Goal: Task Accomplishment & Management: Complete application form

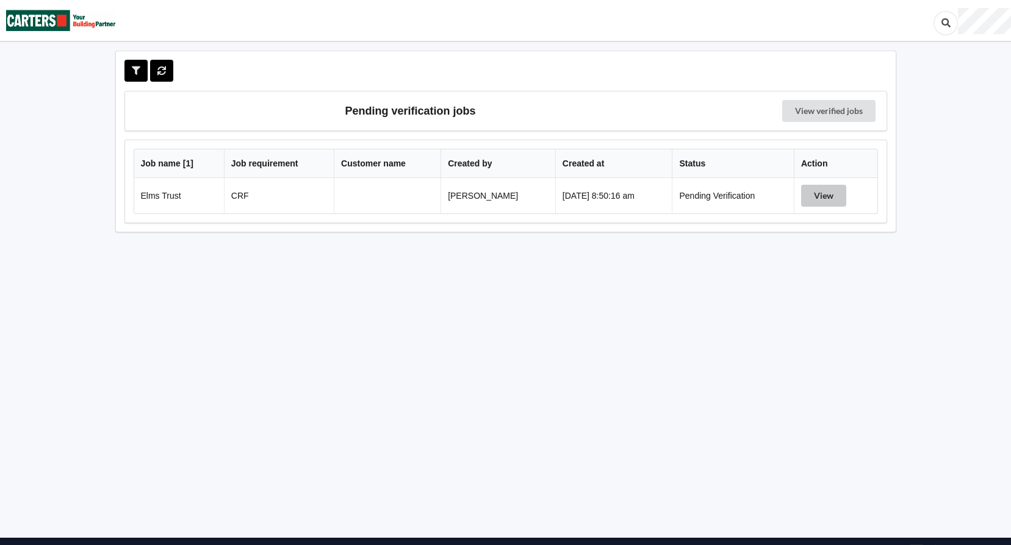
click at [814, 196] on button "View" at bounding box center [823, 196] width 45 height 22
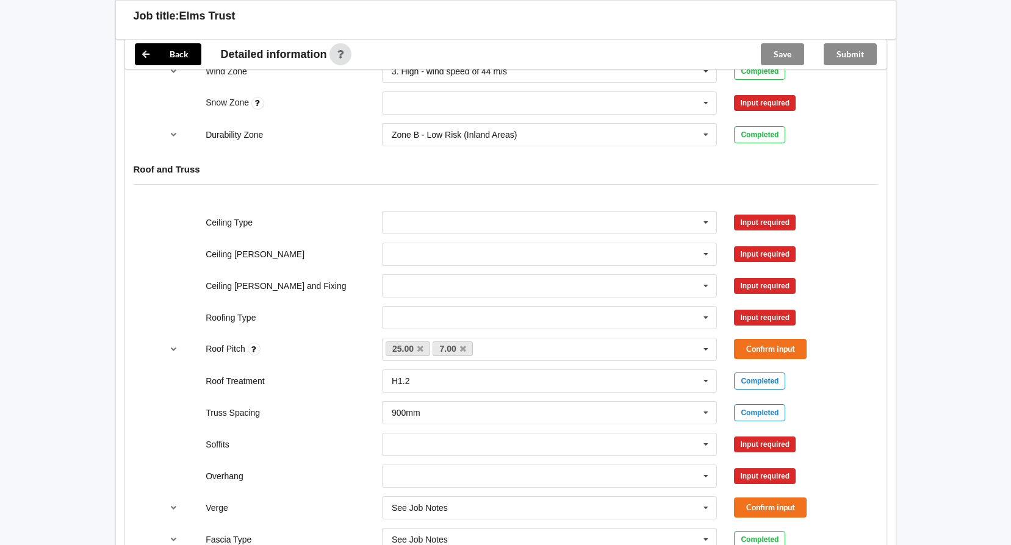
scroll to position [671, 0]
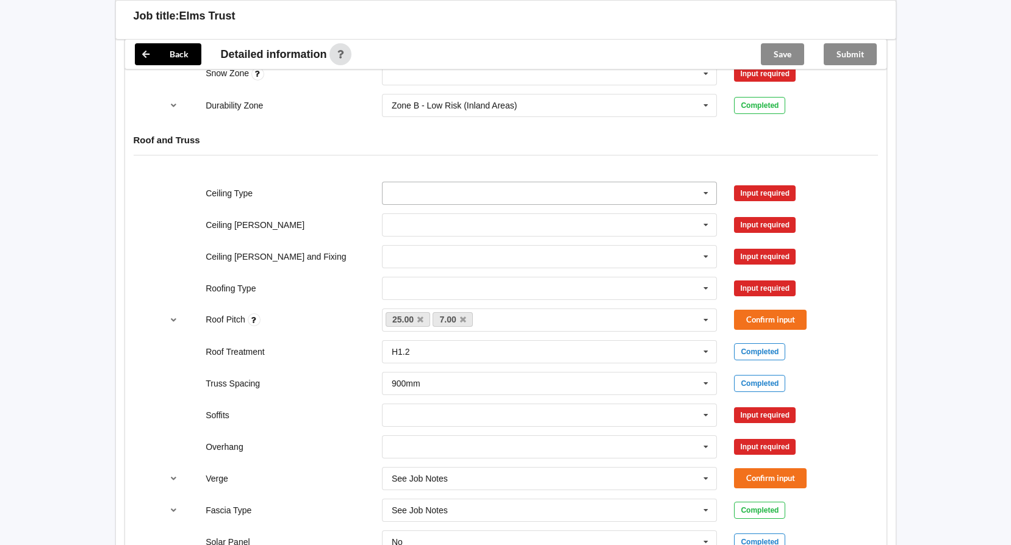
click at [703, 190] on icon at bounding box center [706, 193] width 18 height 23
click at [441, 213] on div "10mm Gib" at bounding box center [550, 215] width 334 height 23
click at [757, 196] on button "Confirm input" at bounding box center [770, 193] width 73 height 20
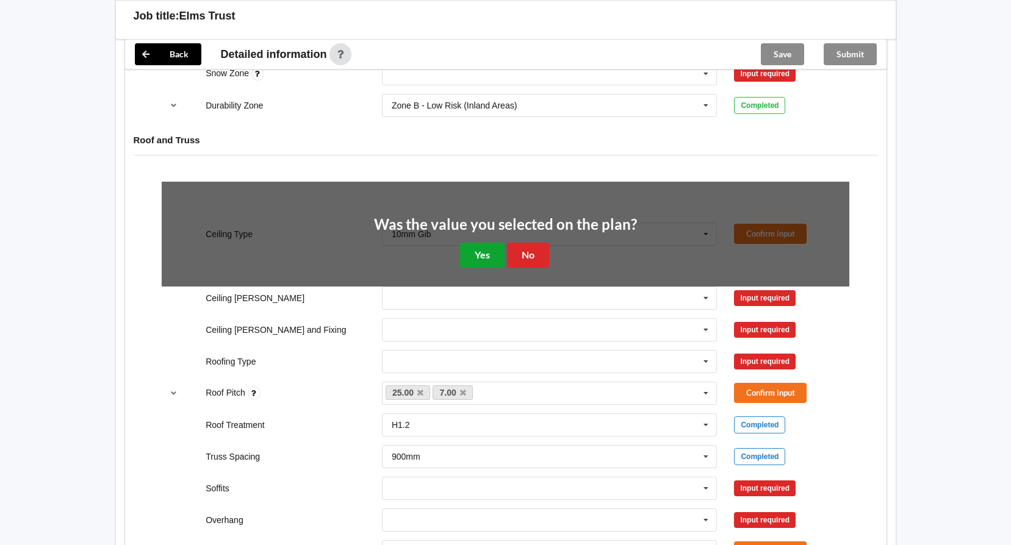
click at [486, 250] on button "Yes" at bounding box center [482, 255] width 45 height 25
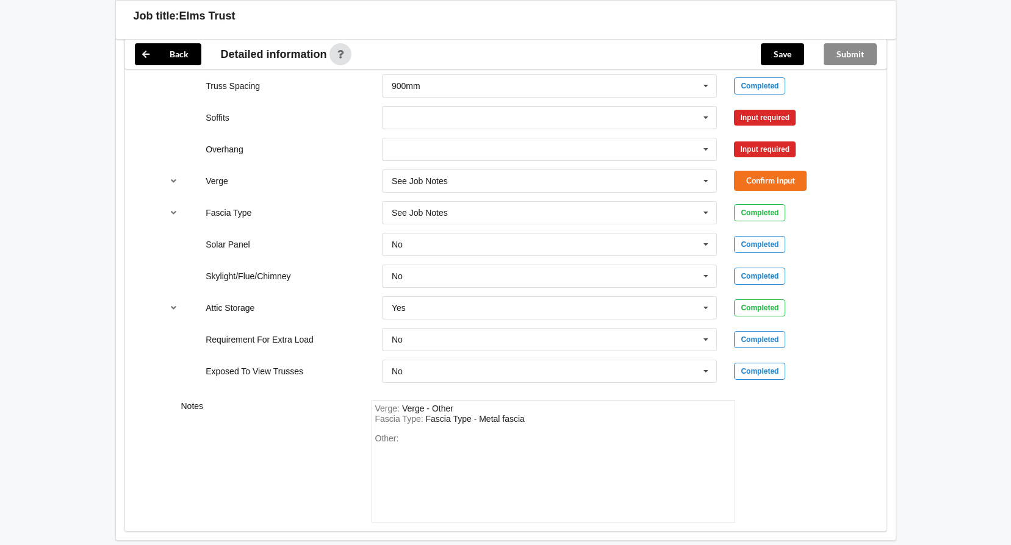
scroll to position [851, 0]
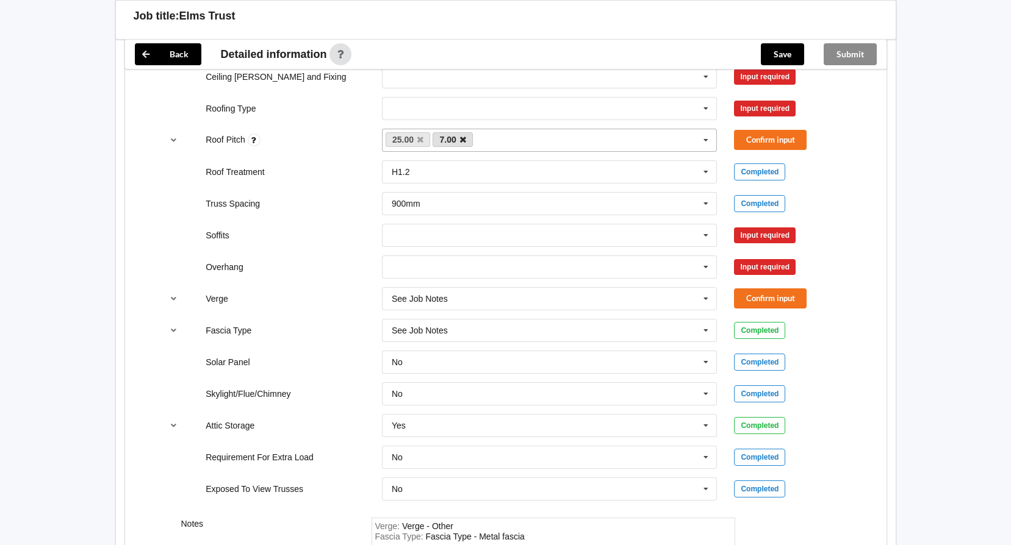
click at [462, 141] on icon at bounding box center [463, 140] width 6 height 8
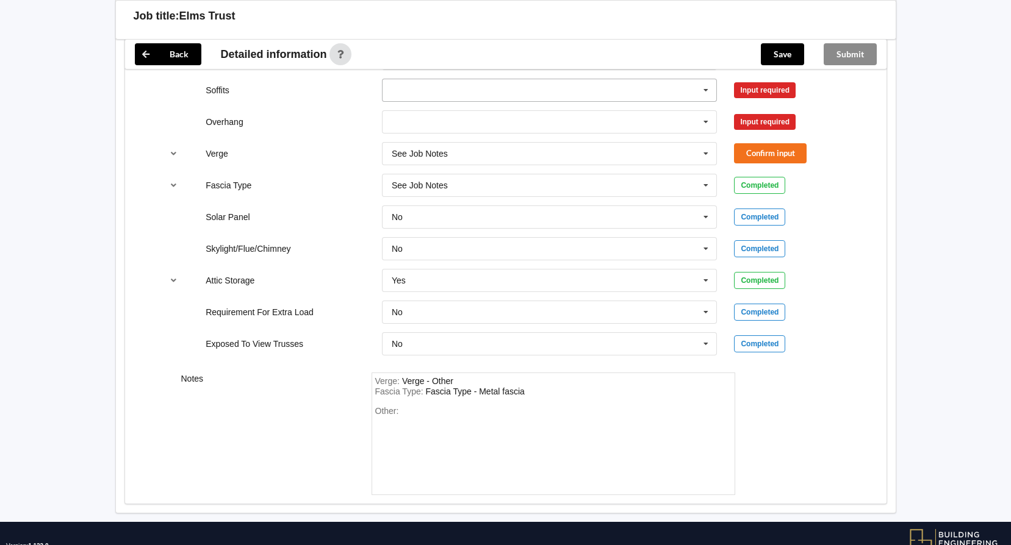
scroll to position [912, 0]
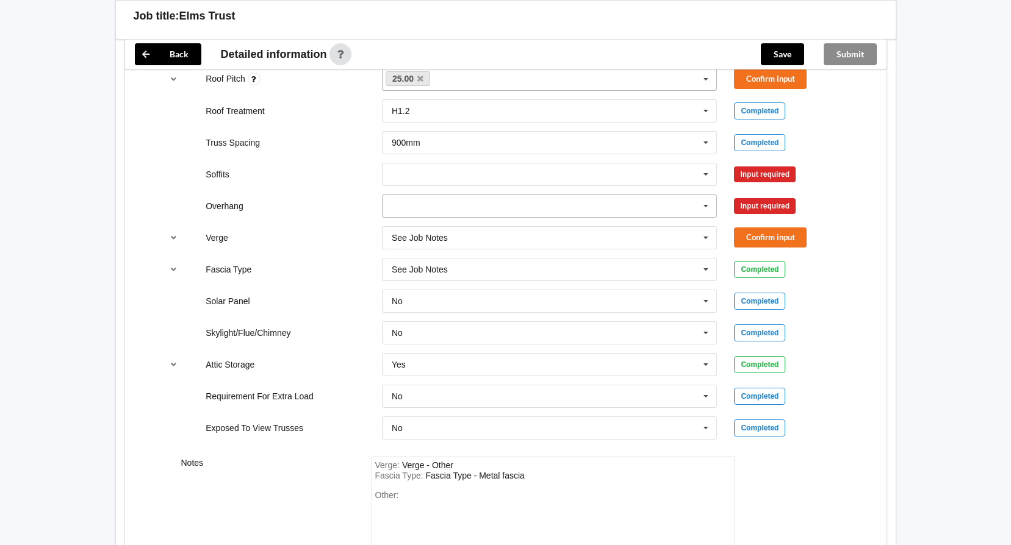
click at [703, 202] on icon at bounding box center [706, 206] width 18 height 23
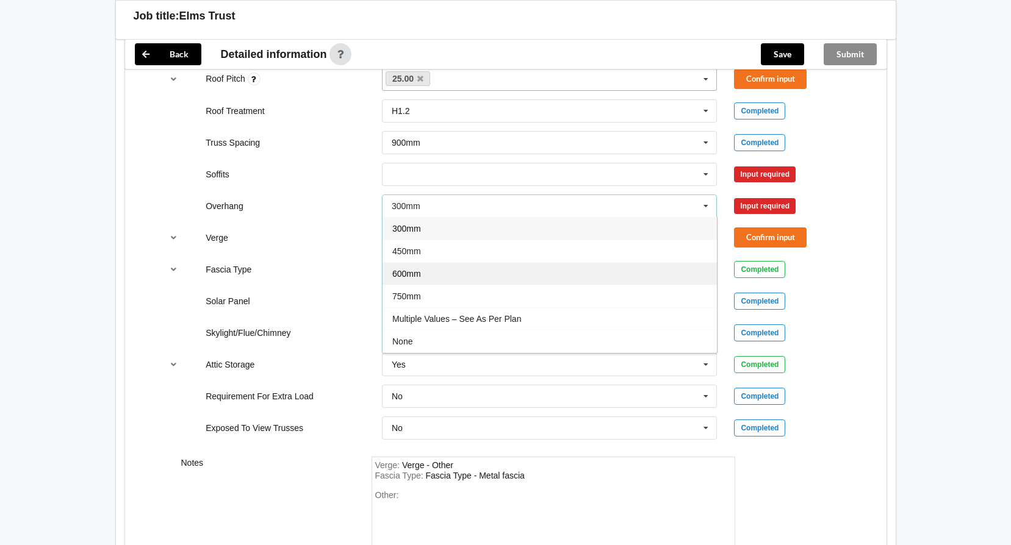
click at [411, 273] on span "600mm" at bounding box center [406, 274] width 29 height 10
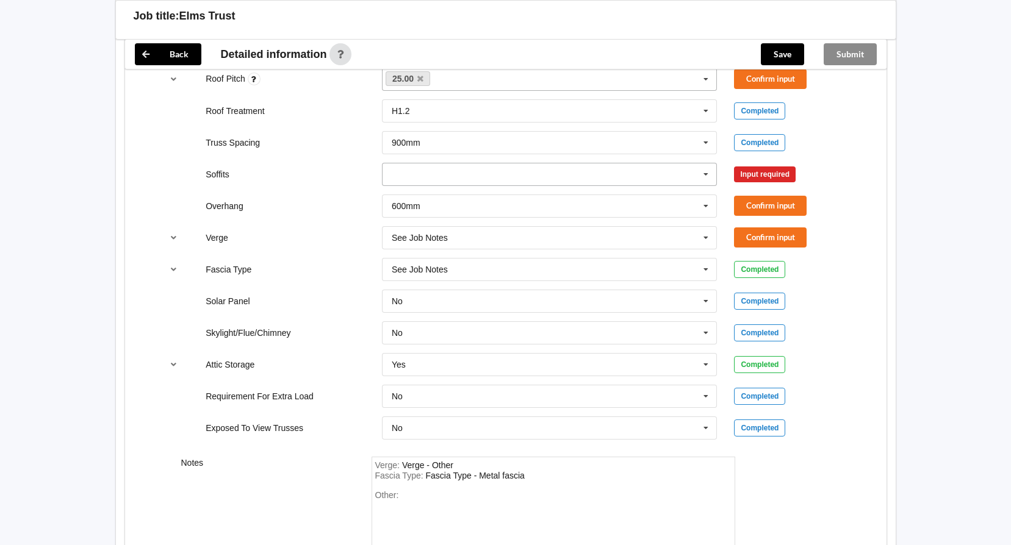
click at [706, 176] on icon at bounding box center [706, 175] width 18 height 23
click at [431, 200] on div "Boxed" at bounding box center [550, 196] width 334 height 23
click at [755, 175] on button "Confirm input" at bounding box center [770, 174] width 73 height 20
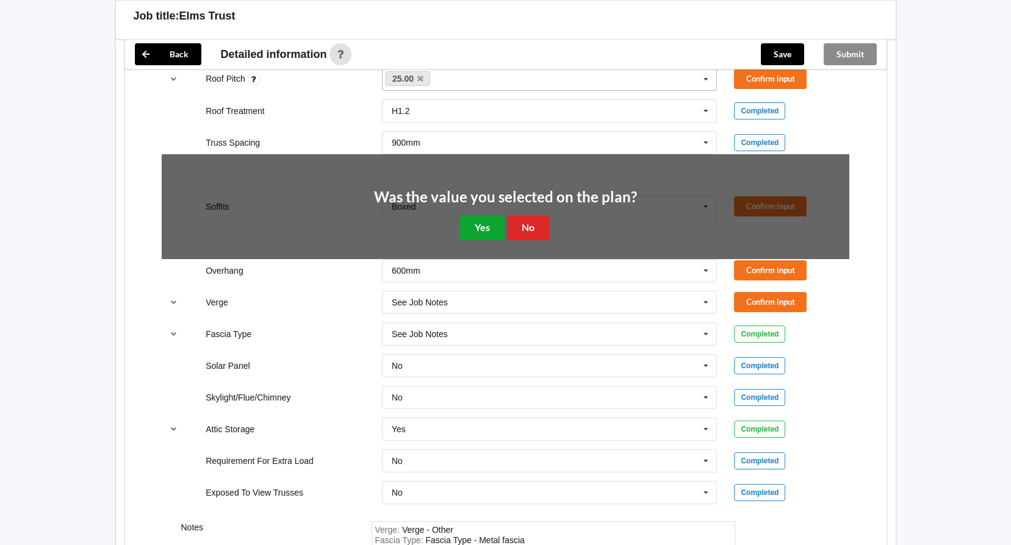
click at [502, 226] on button "Yes" at bounding box center [482, 227] width 45 height 25
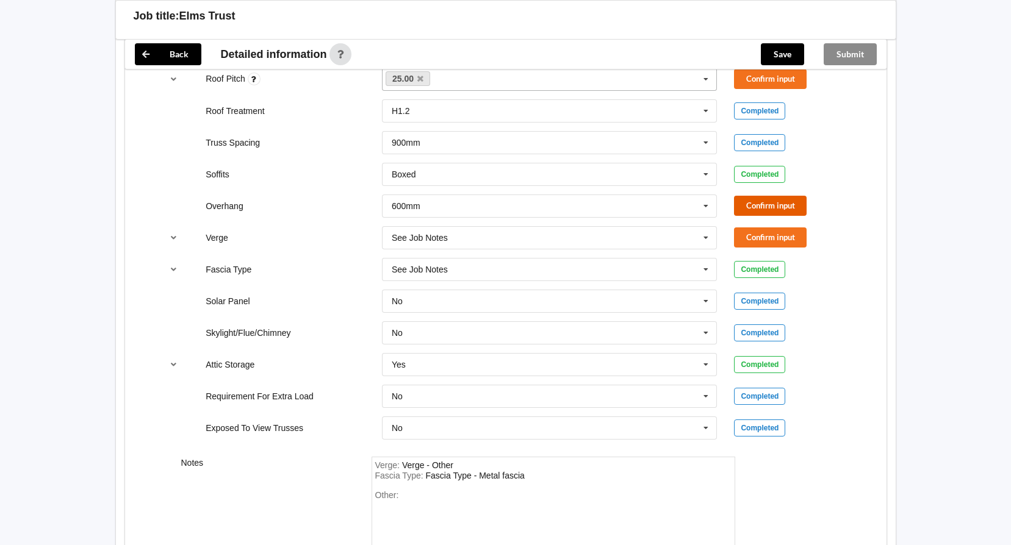
click at [760, 212] on button "Confirm input" at bounding box center [770, 206] width 73 height 20
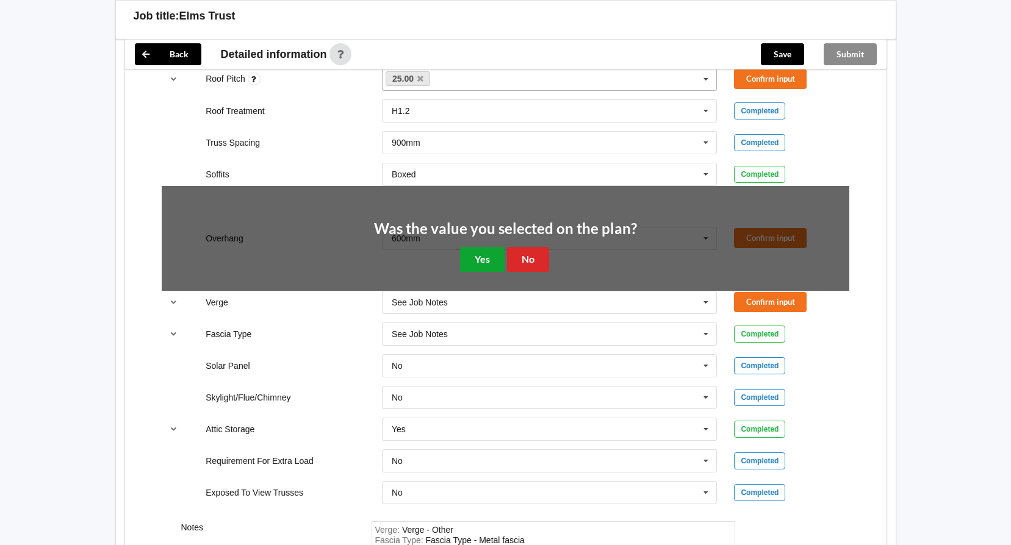
click at [470, 256] on button "Yes" at bounding box center [482, 259] width 45 height 25
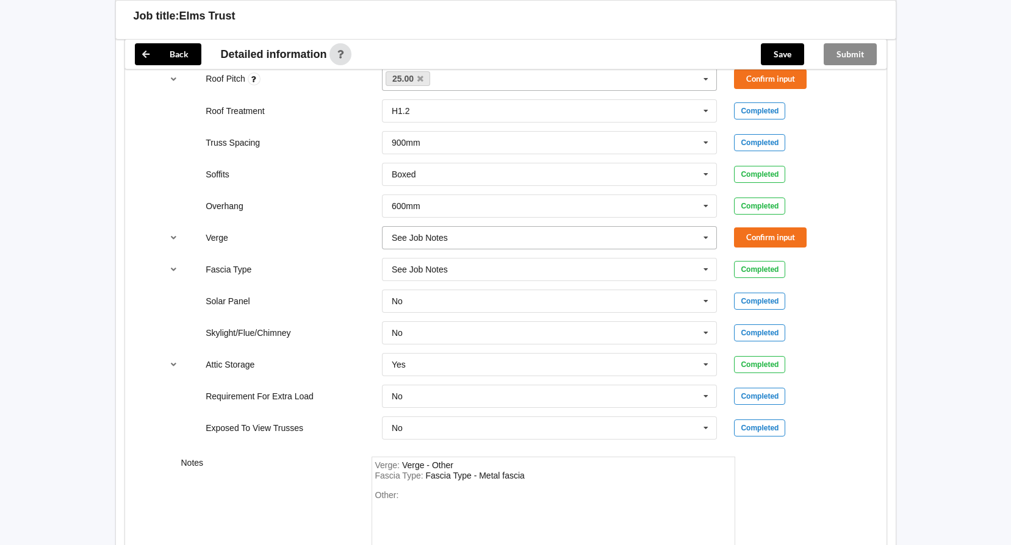
click at [707, 239] on icon at bounding box center [706, 238] width 18 height 23
click at [706, 238] on icon at bounding box center [706, 238] width 18 height 23
click at [708, 268] on icon at bounding box center [706, 270] width 18 height 23
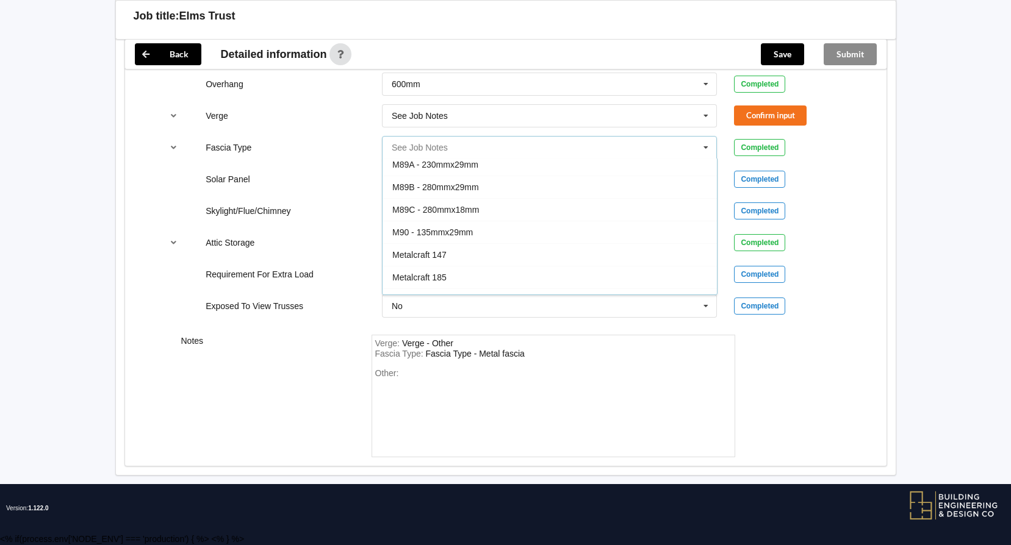
scroll to position [0, 0]
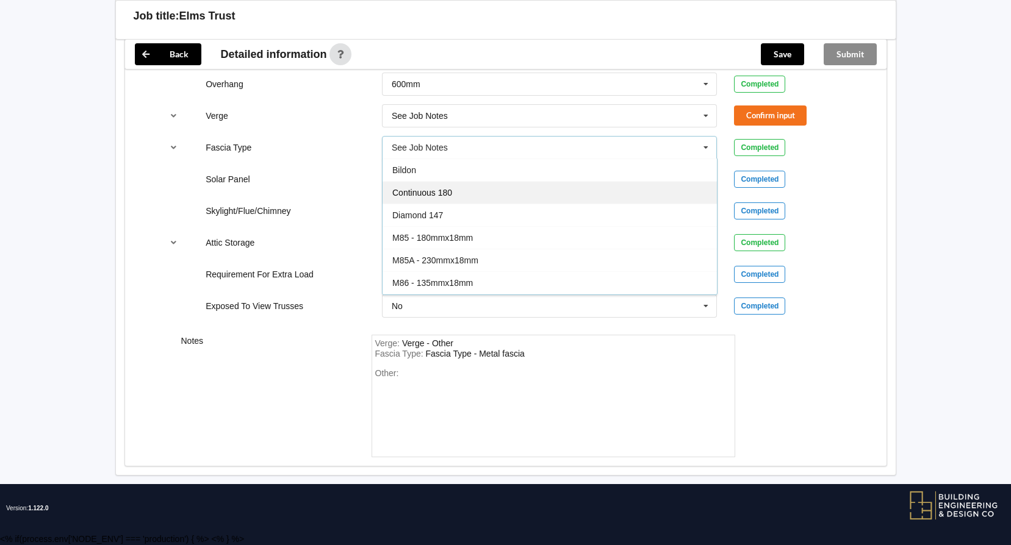
click at [453, 189] on div "Continuous 180" at bounding box center [550, 192] width 334 height 23
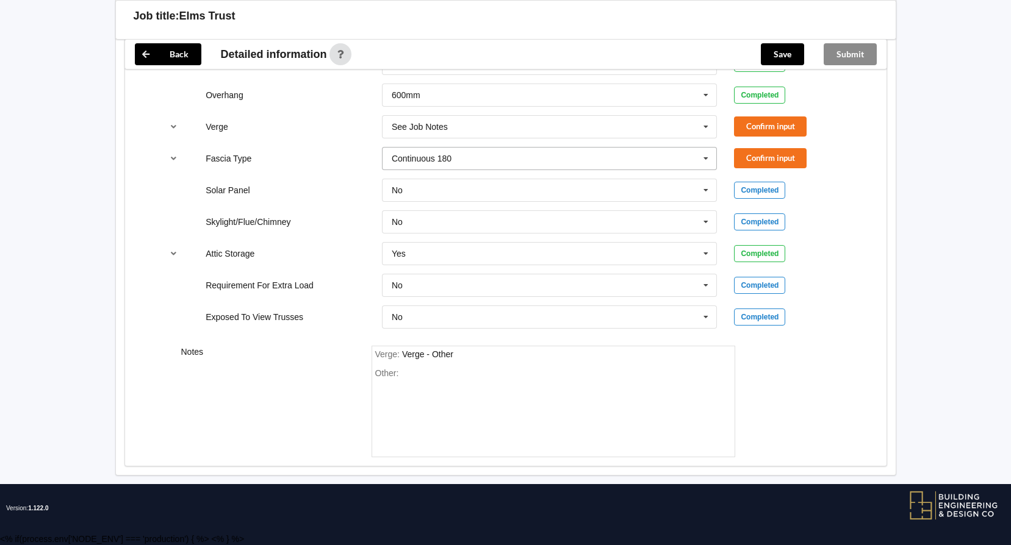
scroll to position [1023, 0]
click at [776, 157] on button "Confirm input" at bounding box center [770, 158] width 73 height 20
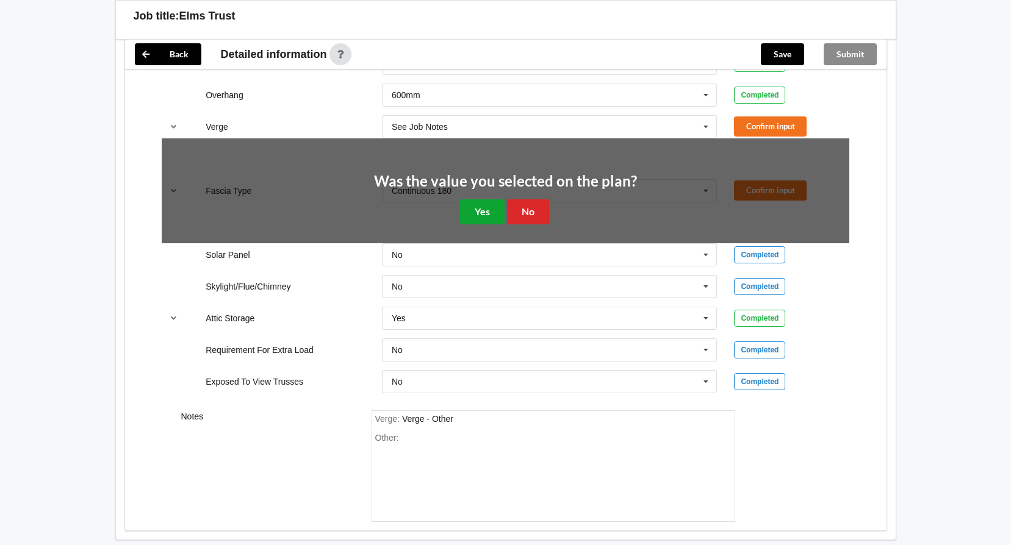
click at [491, 212] on button "Yes" at bounding box center [482, 212] width 45 height 25
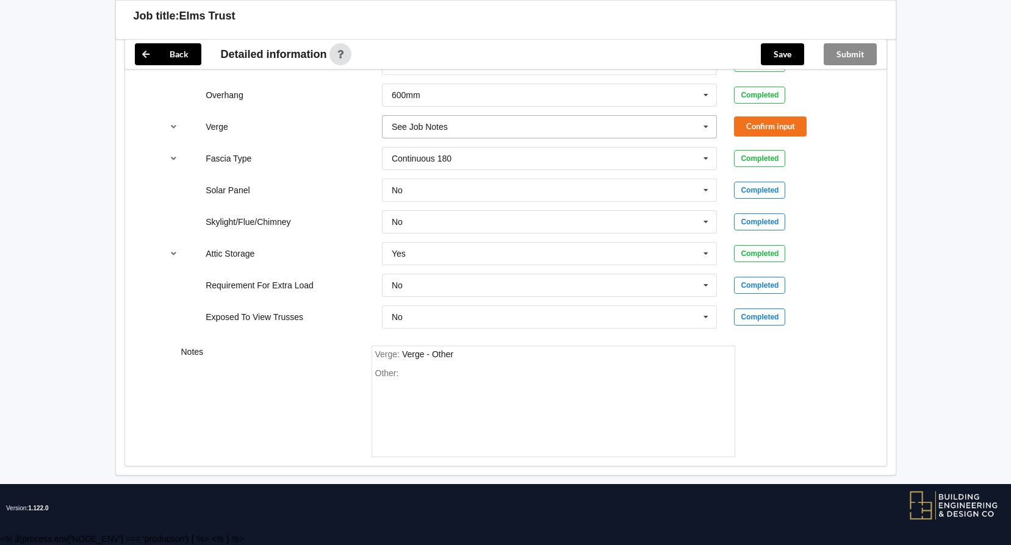
click at [703, 126] on icon at bounding box center [706, 127] width 18 height 23
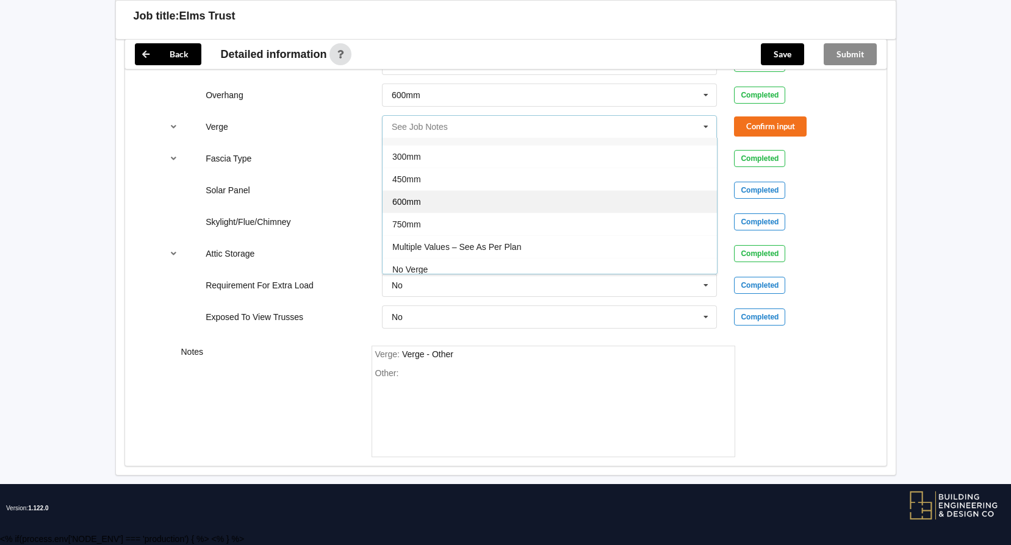
scroll to position [22, 0]
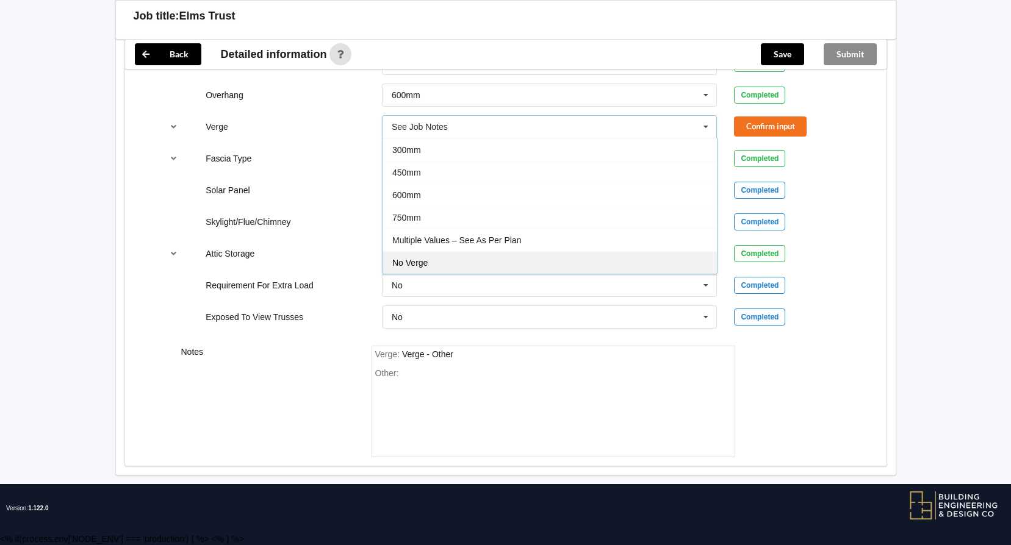
click at [420, 259] on span "No Verge" at bounding box center [409, 263] width 35 height 10
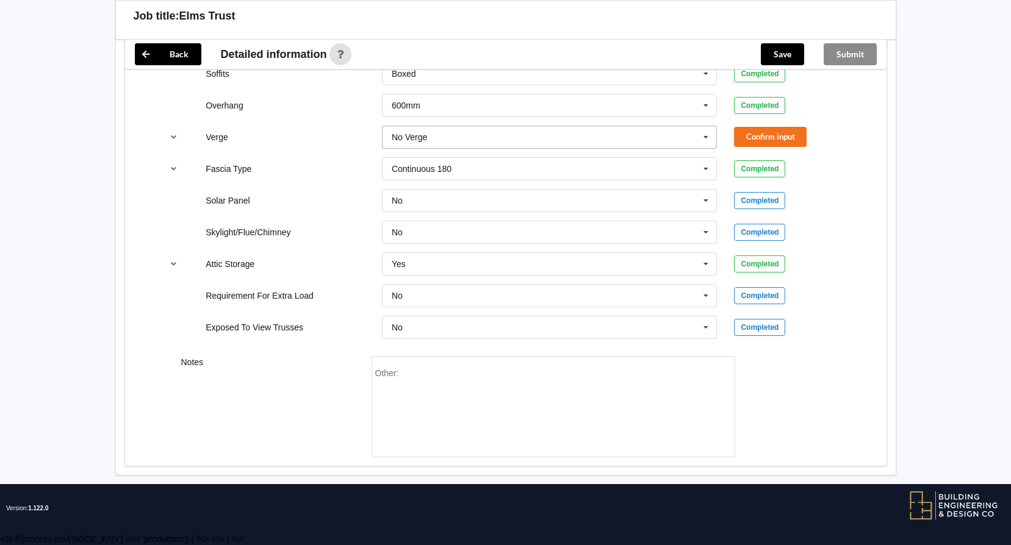
click at [707, 138] on icon at bounding box center [706, 137] width 18 height 23
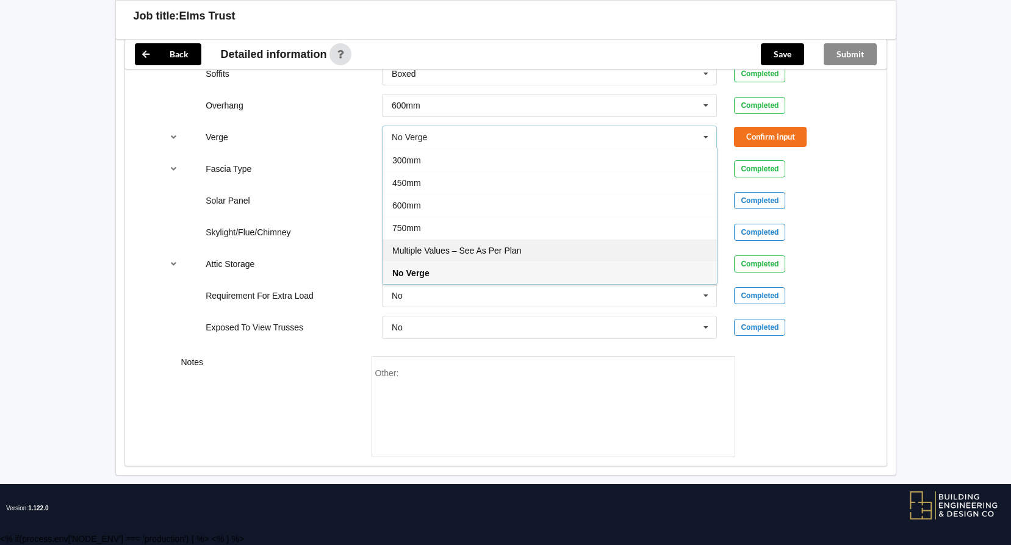
click at [446, 251] on span "Multiple Values – See As Per Plan" at bounding box center [456, 251] width 129 height 10
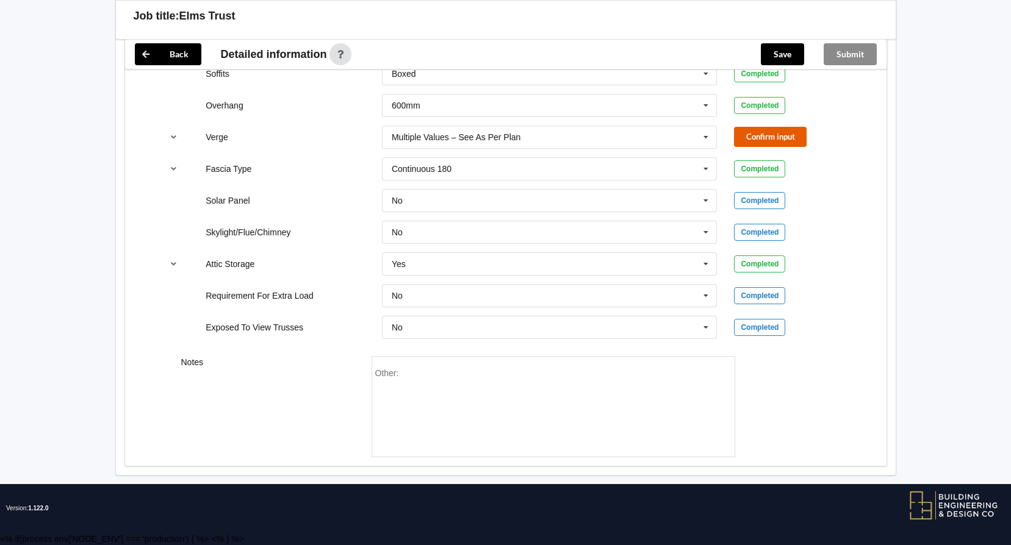
click at [775, 143] on button "Confirm input" at bounding box center [770, 137] width 73 height 20
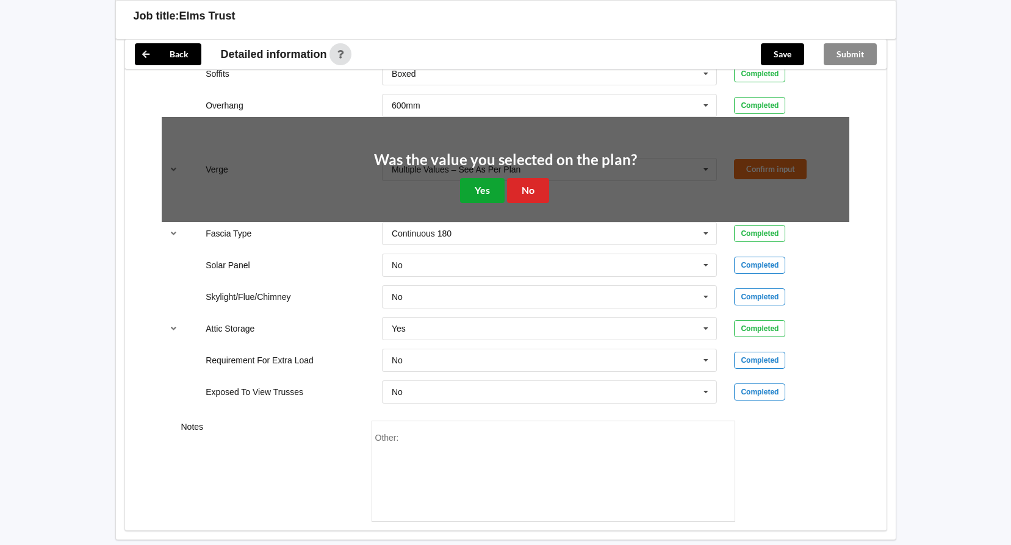
click at [484, 193] on button "Yes" at bounding box center [482, 190] width 45 height 25
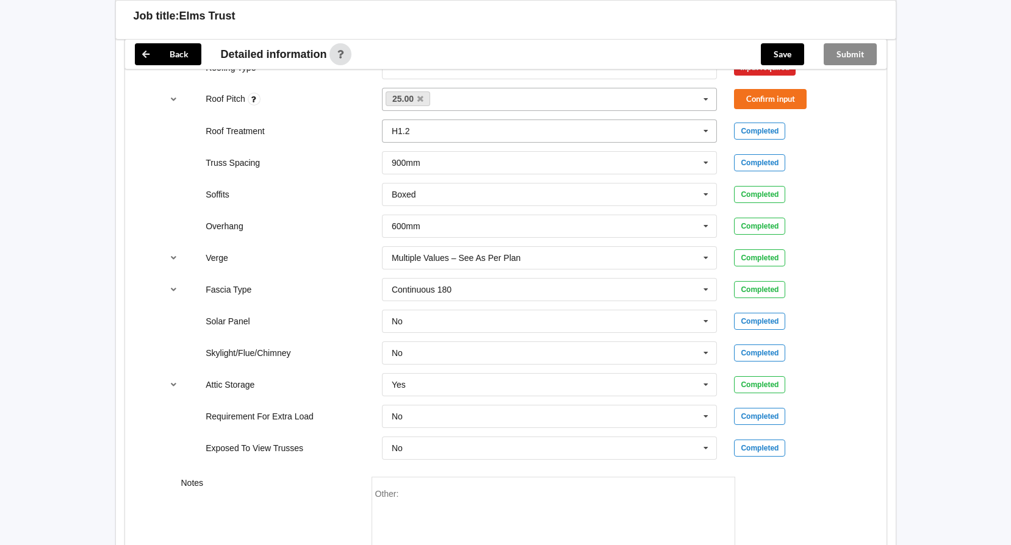
scroll to position [769, 0]
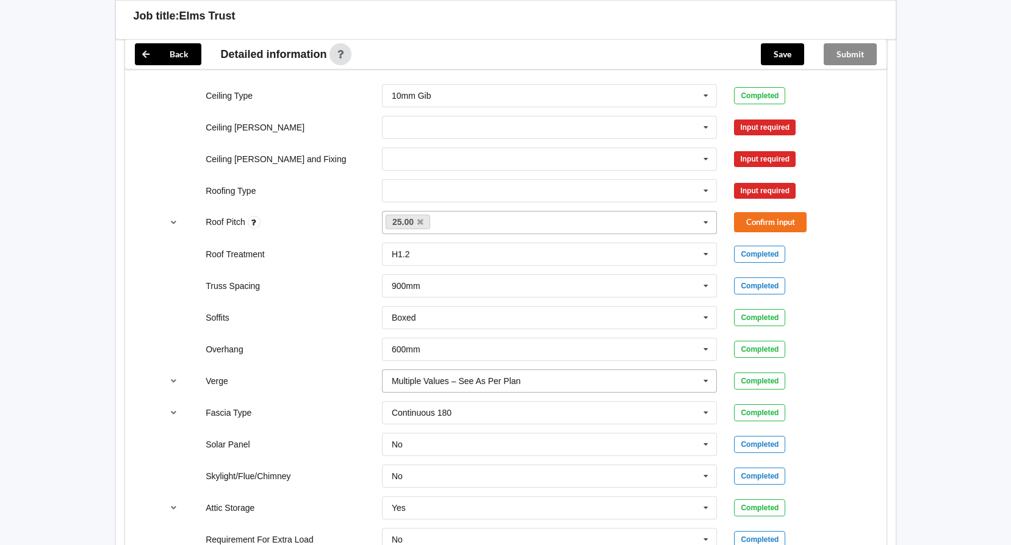
click at [707, 382] on icon at bounding box center [706, 381] width 18 height 23
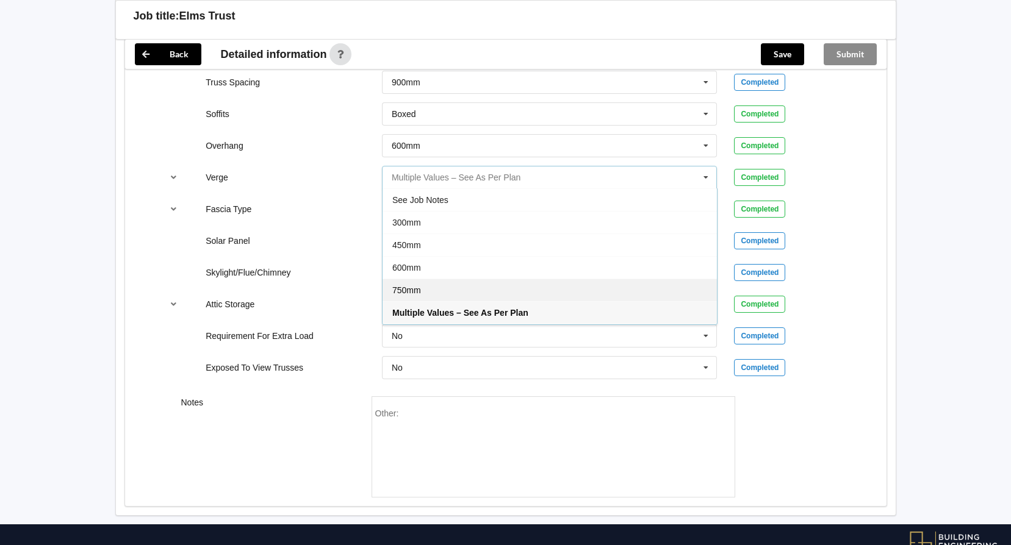
scroll to position [952, 0]
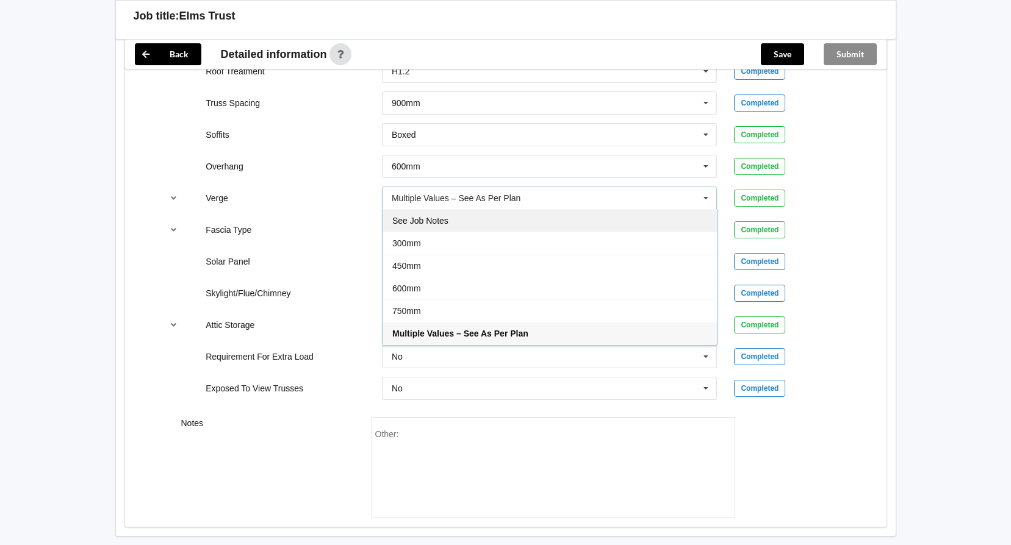
click at [433, 223] on span "See Job Notes" at bounding box center [420, 221] width 56 height 10
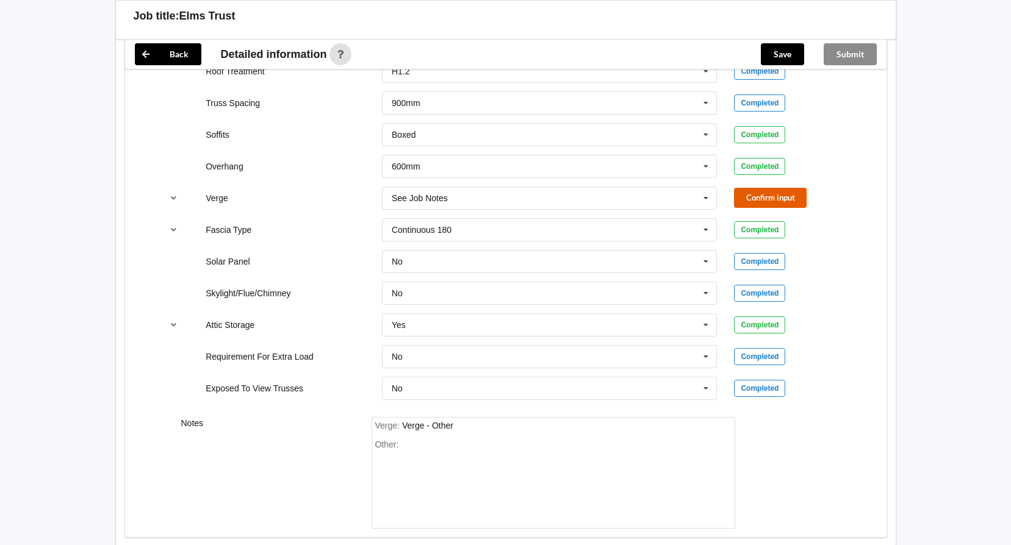
click at [774, 202] on button "Confirm input" at bounding box center [770, 198] width 73 height 20
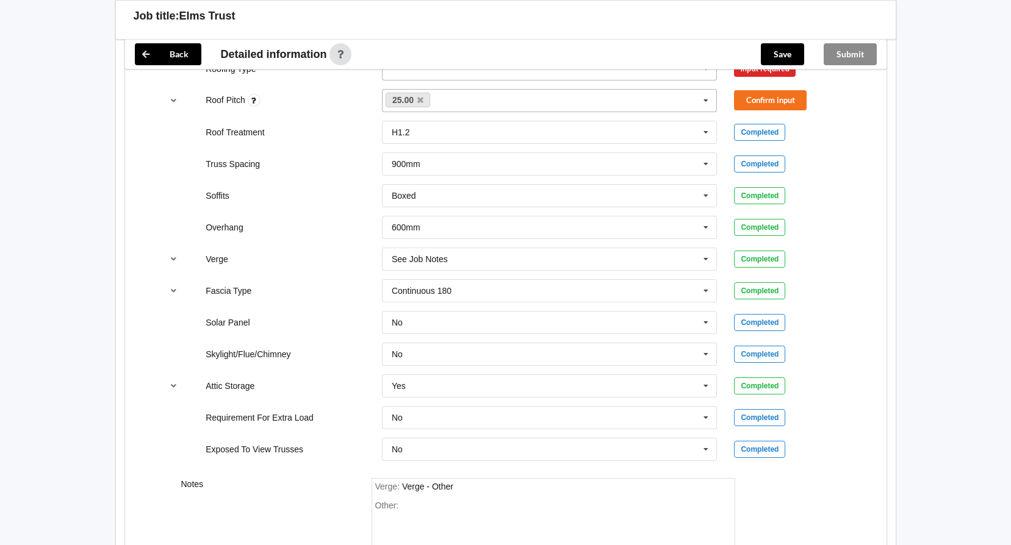
scroll to position [769, 0]
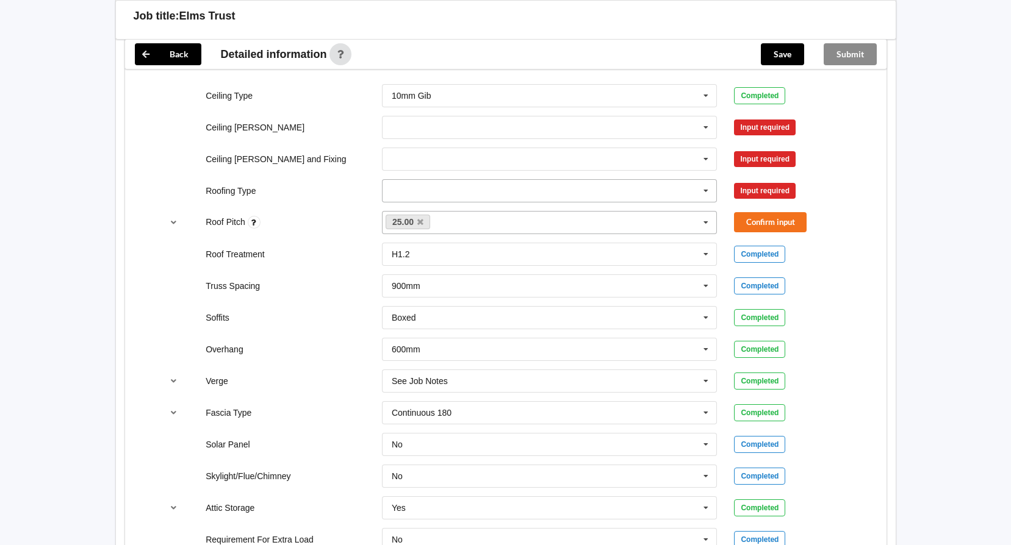
click at [707, 189] on icon at bounding box center [706, 191] width 18 height 23
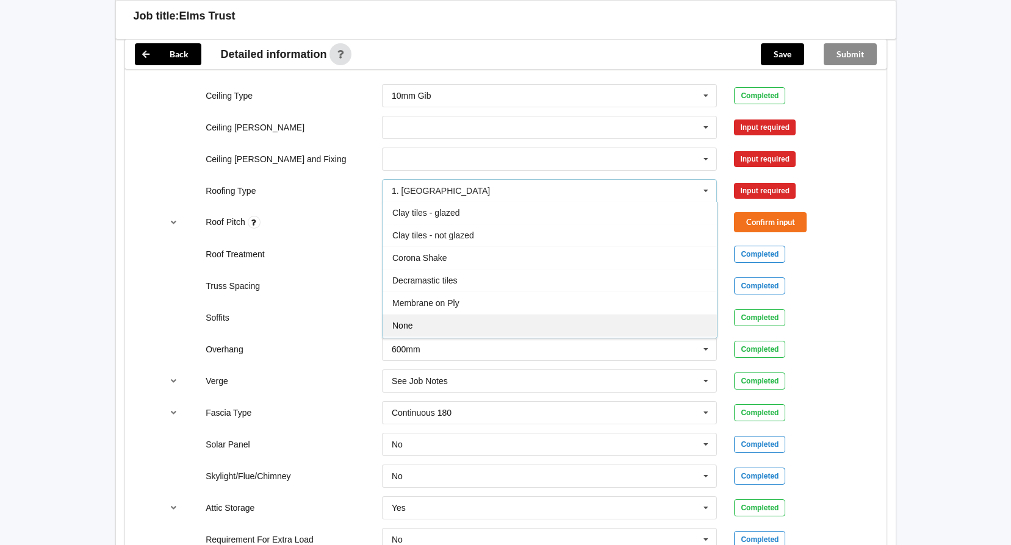
scroll to position [0, 0]
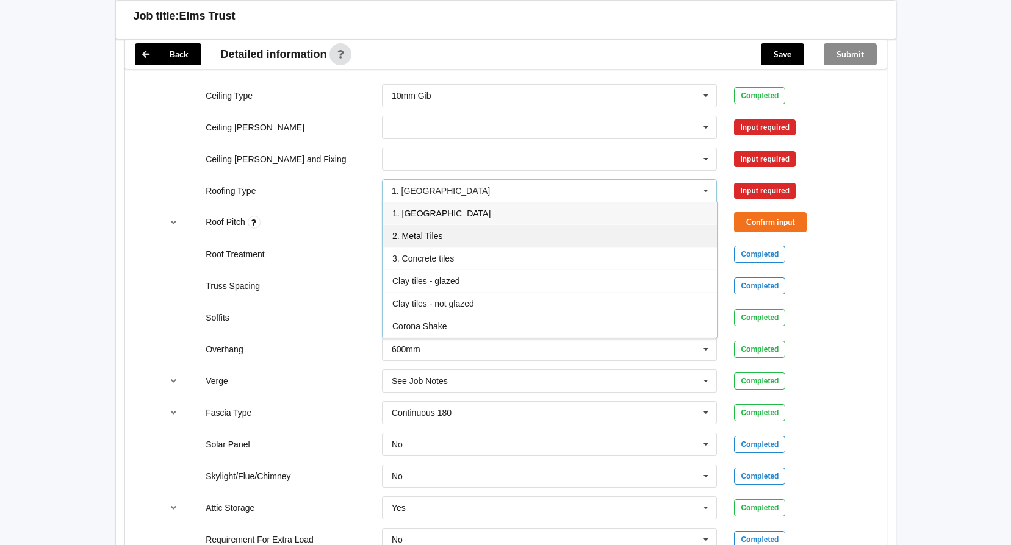
click at [434, 237] on span "2. Metal Tiles" at bounding box center [417, 236] width 50 height 10
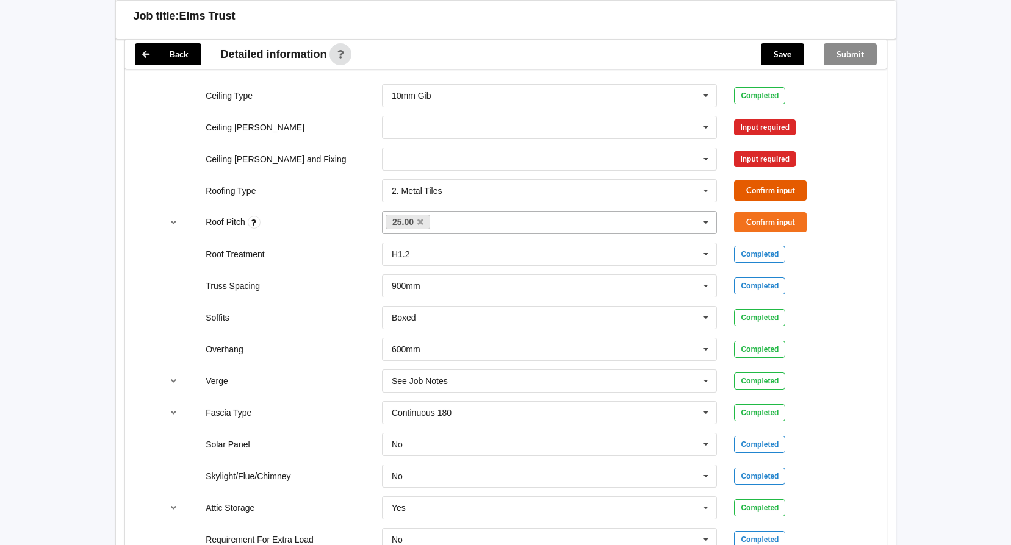
click at [749, 191] on button "Confirm input" at bounding box center [770, 191] width 73 height 20
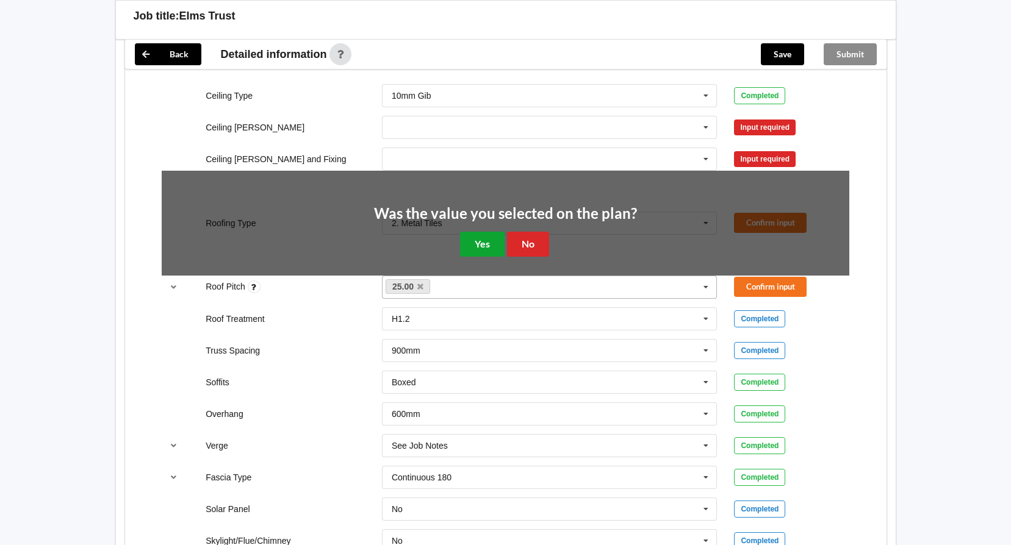
click at [478, 245] on button "Yes" at bounding box center [482, 244] width 45 height 25
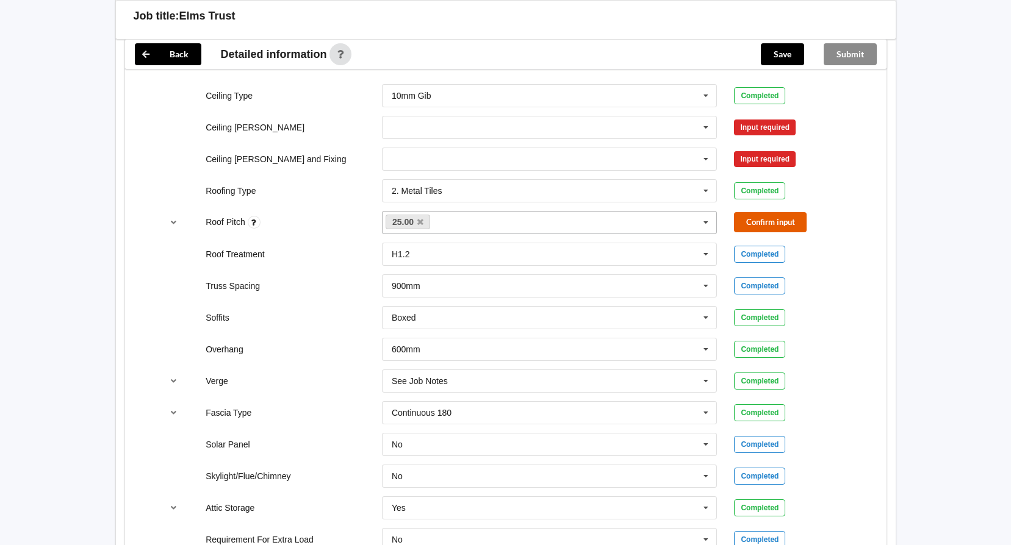
click at [775, 221] on button "Confirm input" at bounding box center [770, 222] width 73 height 20
click at [707, 160] on icon at bounding box center [706, 159] width 18 height 23
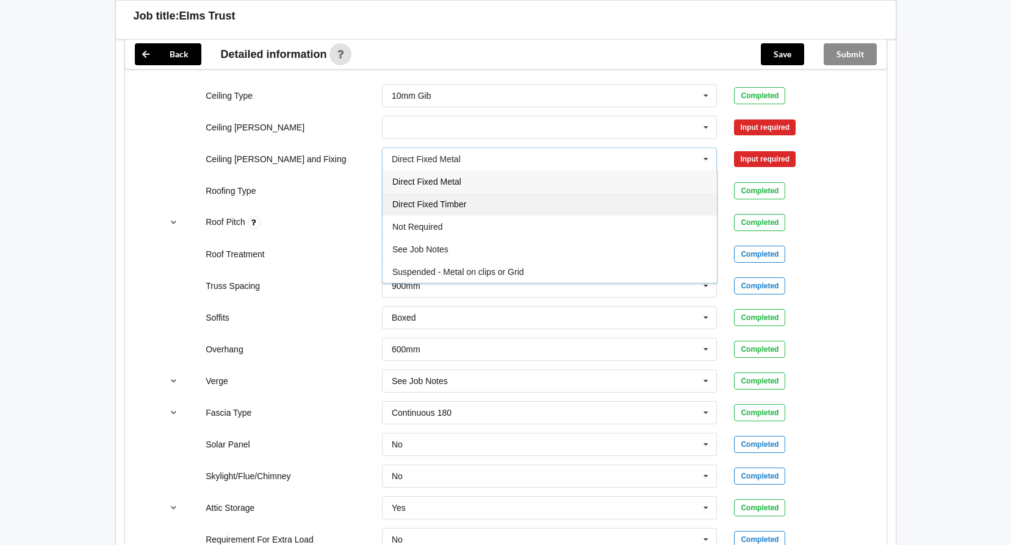
click at [437, 201] on span "Direct Fixed Timber" at bounding box center [429, 205] width 74 height 10
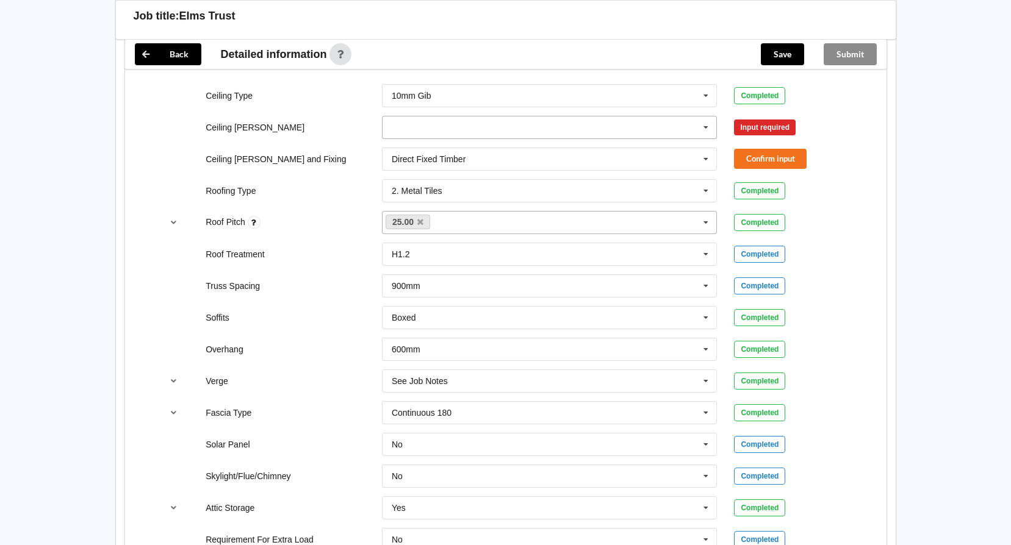
click at [705, 128] on icon at bounding box center [706, 128] width 18 height 23
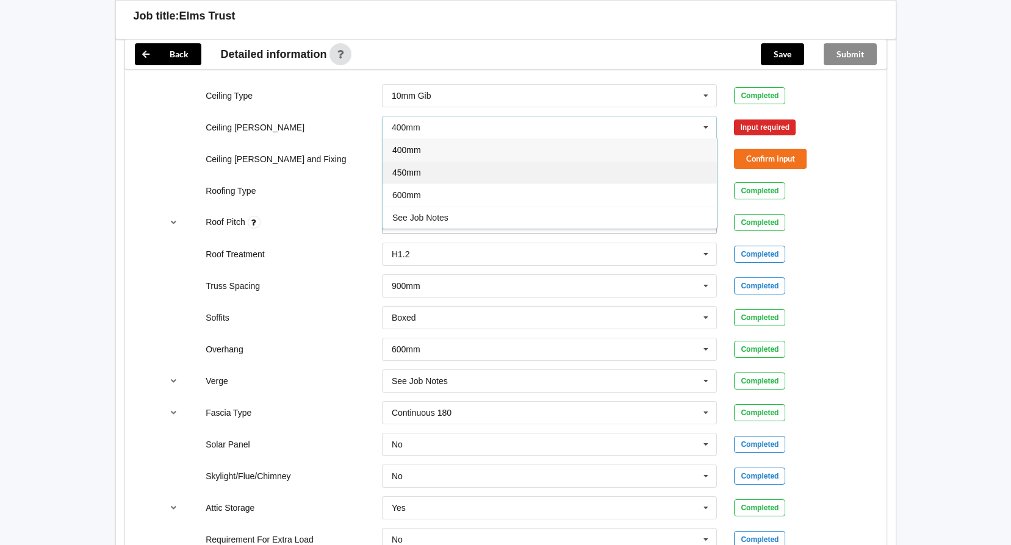
click at [411, 172] on span "450mm" at bounding box center [406, 173] width 29 height 10
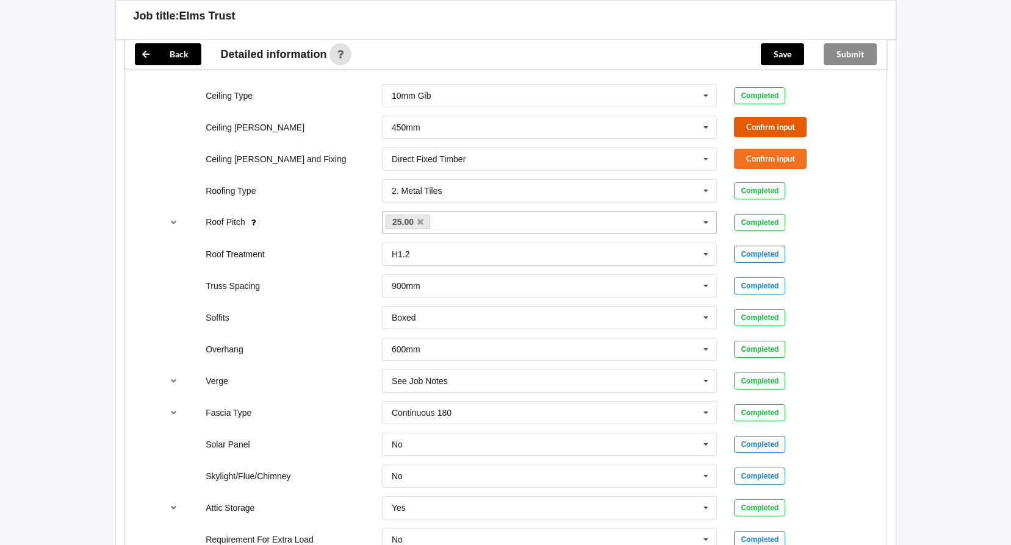
click at [769, 128] on button "Confirm input" at bounding box center [770, 127] width 73 height 20
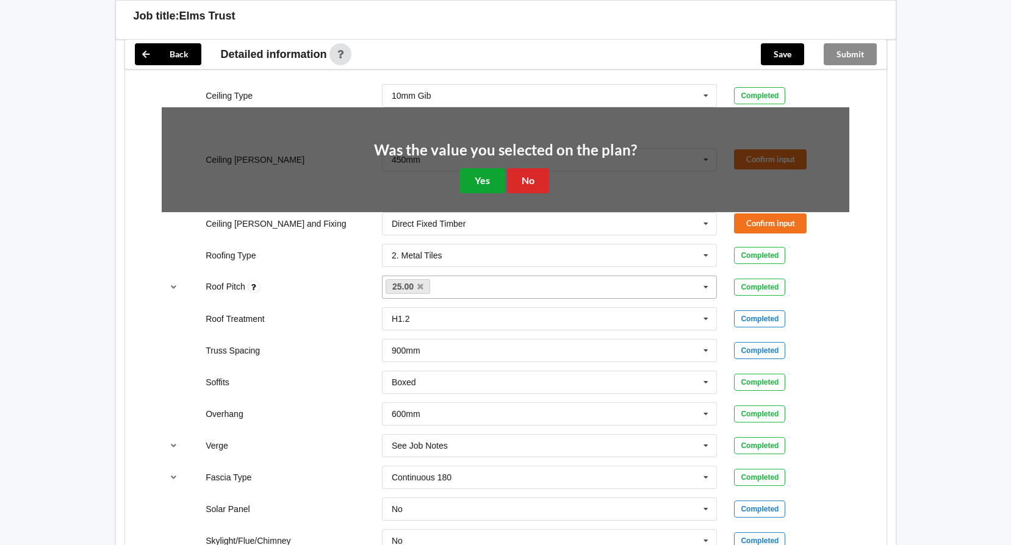
drag, startPoint x: 483, startPoint y: 185, endPoint x: 566, endPoint y: 176, distance: 84.0
click at [486, 184] on button "Yes" at bounding box center [482, 180] width 45 height 25
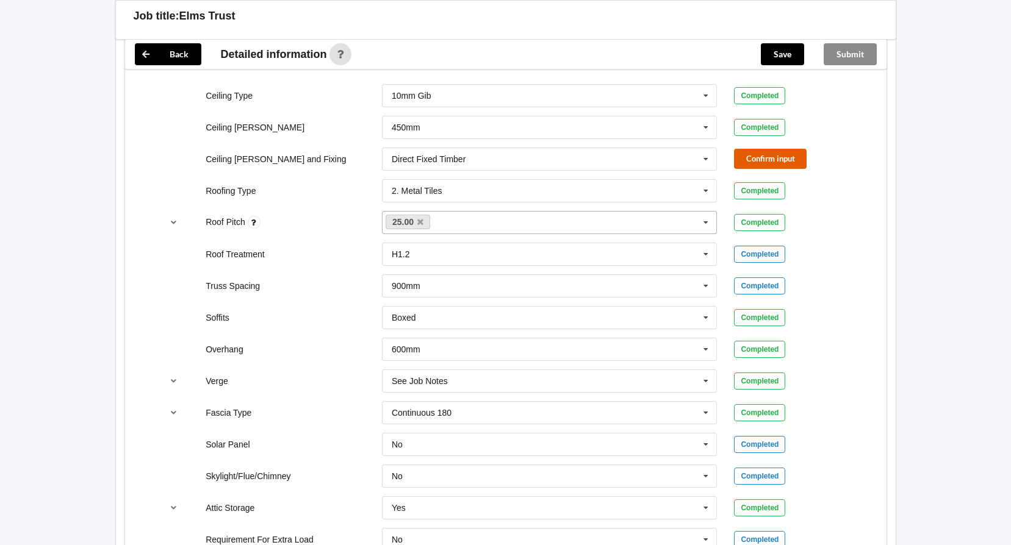
click at [757, 160] on button "Confirm input" at bounding box center [770, 159] width 73 height 20
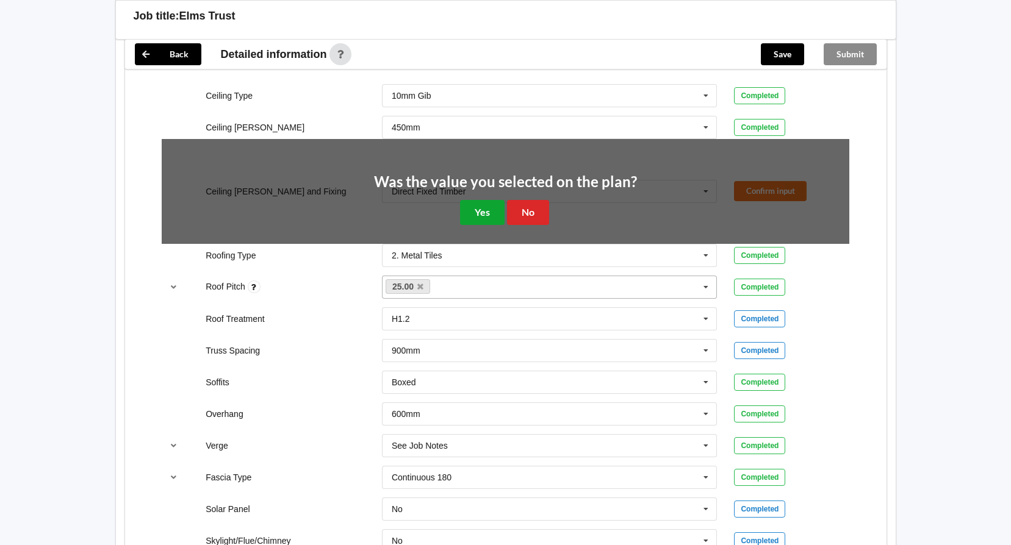
click at [481, 206] on button "Yes" at bounding box center [482, 212] width 45 height 25
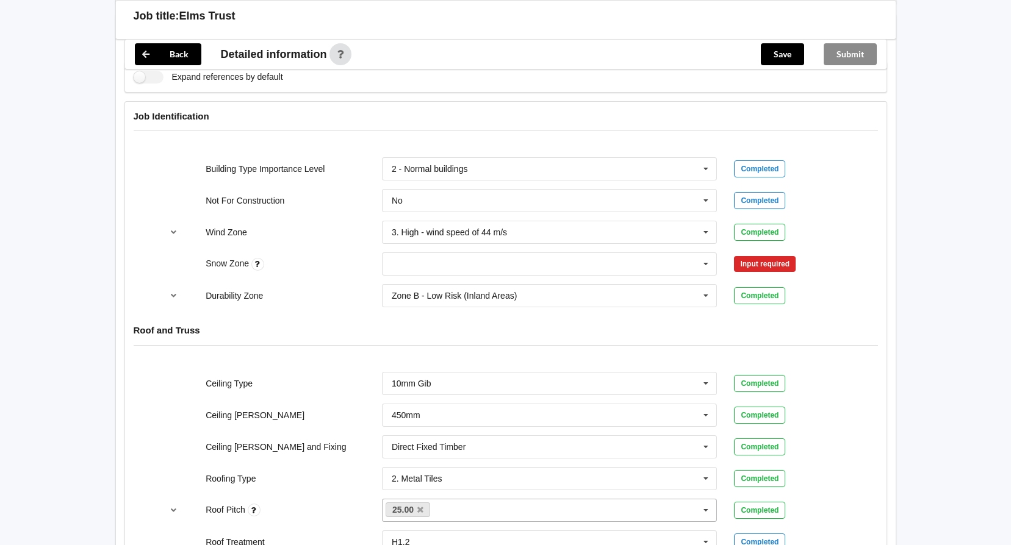
scroll to position [474, 0]
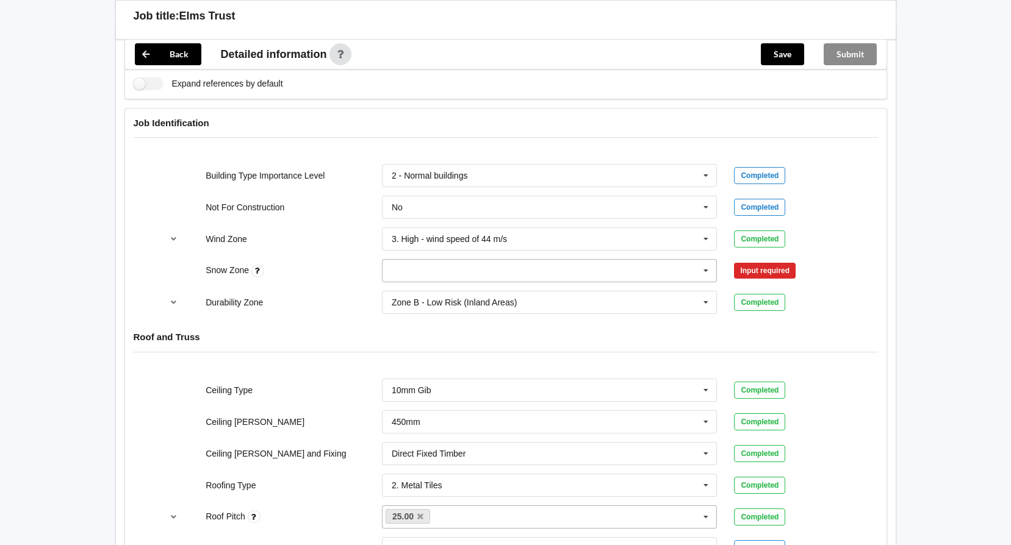
click at [703, 270] on icon at bounding box center [706, 271] width 18 height 23
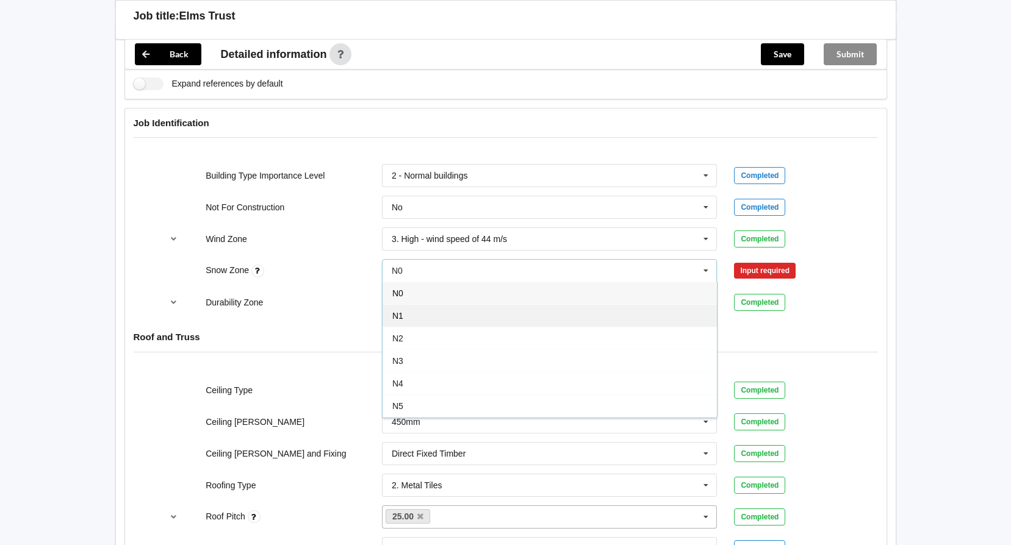
click at [408, 319] on div "N1" at bounding box center [550, 315] width 334 height 23
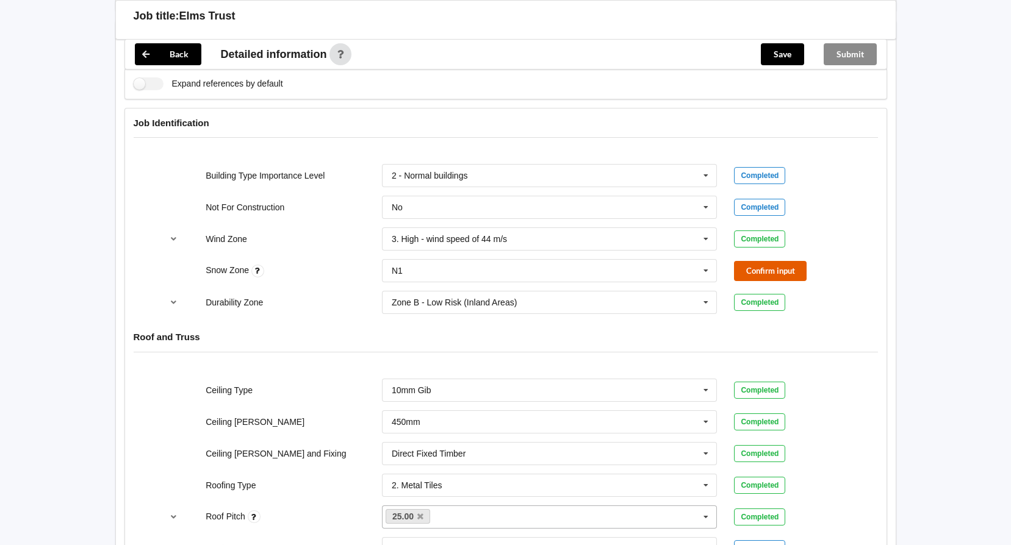
click at [767, 272] on button "Confirm input" at bounding box center [770, 271] width 73 height 20
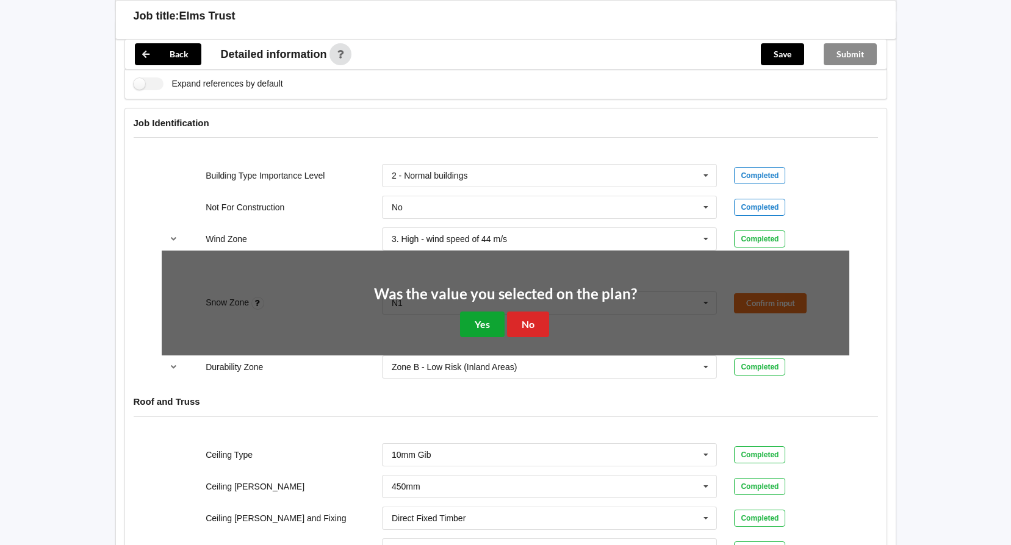
click at [480, 315] on button "Yes" at bounding box center [482, 324] width 45 height 25
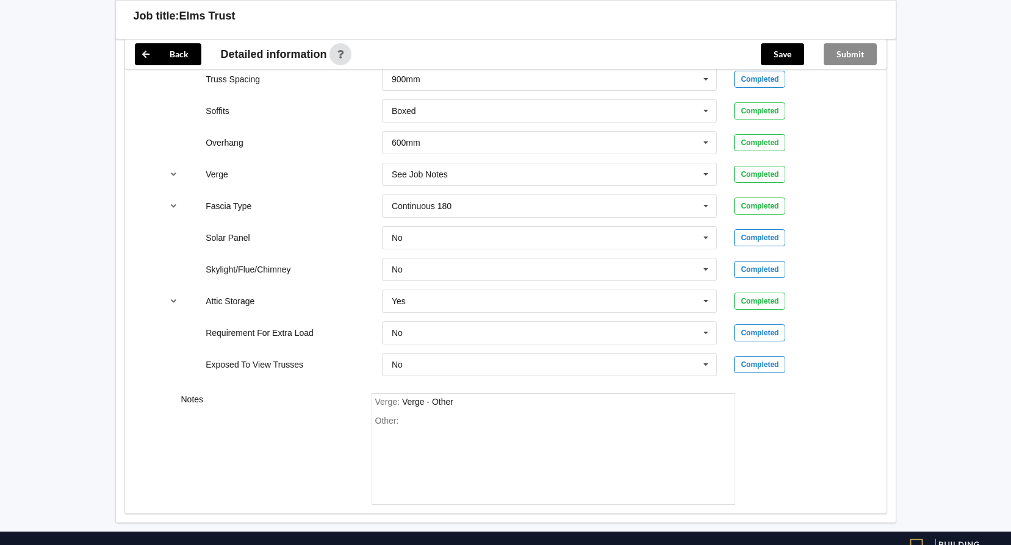
scroll to position [1023, 0]
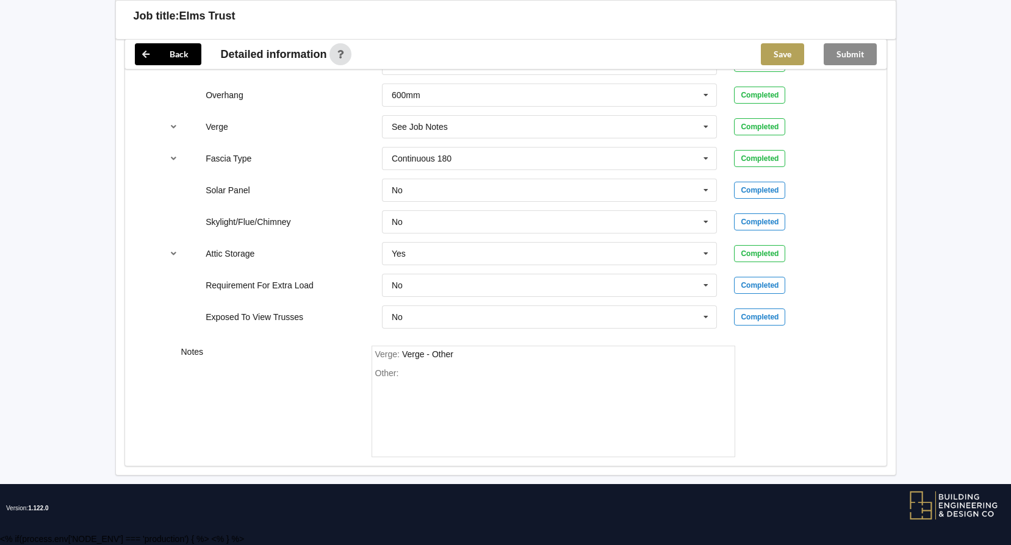
click at [792, 48] on button "Save" at bounding box center [782, 54] width 43 height 22
click at [854, 56] on button "Submit" at bounding box center [850, 54] width 53 height 22
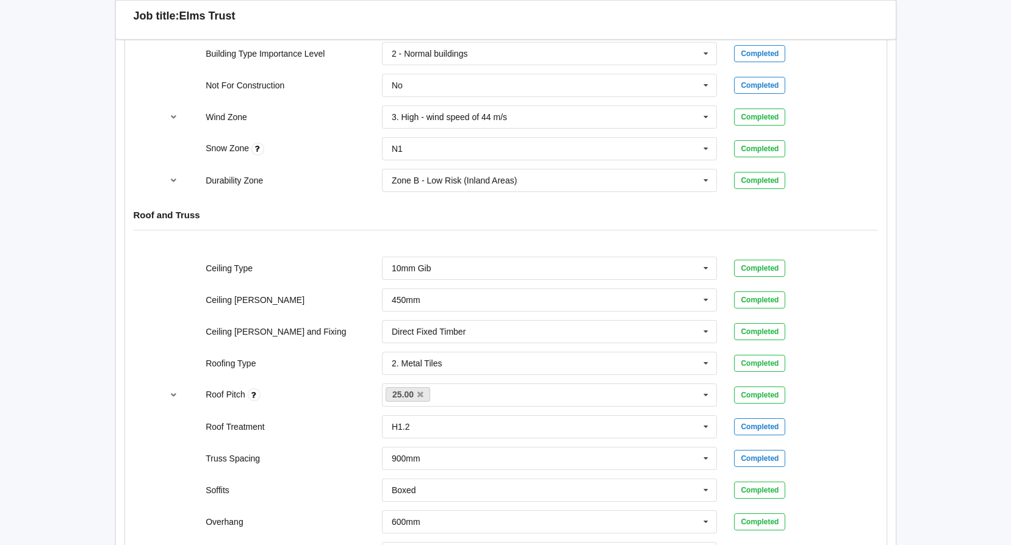
scroll to position [0, 0]
